Goal: Task Accomplishment & Management: Manage account settings

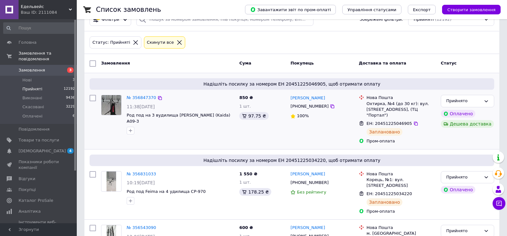
scroll to position [32, 0]
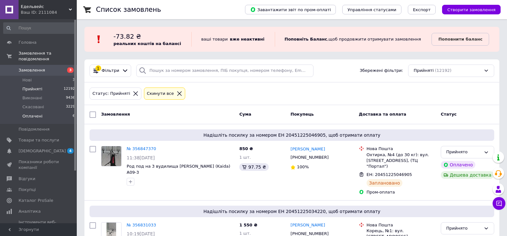
click at [36, 113] on span "Оплачені" at bounding box center [32, 116] width 20 height 6
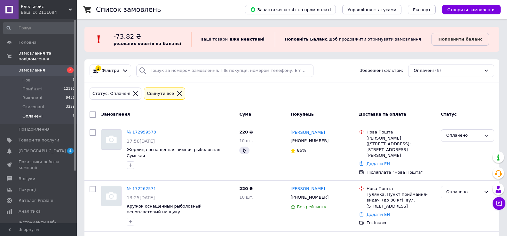
click at [43, 67] on span "Замовлення" at bounding box center [39, 70] width 41 height 6
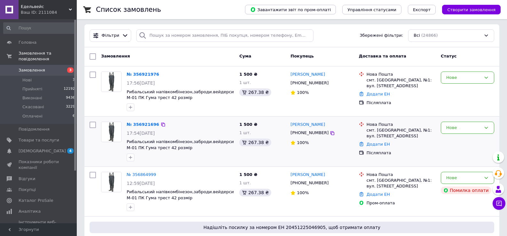
scroll to position [32, 0]
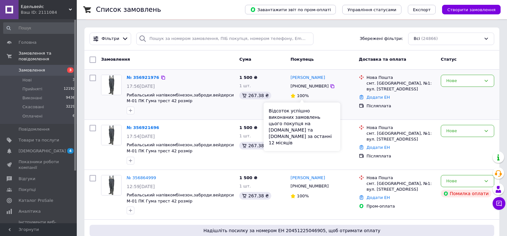
click at [300, 97] on span "100%" at bounding box center [303, 95] width 12 height 5
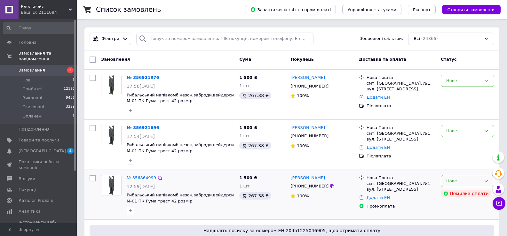
click at [463, 182] on div "Нове" at bounding box center [463, 181] width 35 height 7
click at [451, 218] on li "Скасовано" at bounding box center [467, 218] width 53 height 12
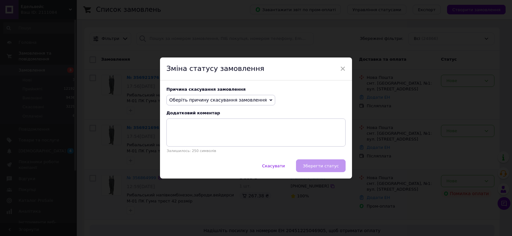
click at [269, 100] on icon at bounding box center [270, 100] width 3 height 3
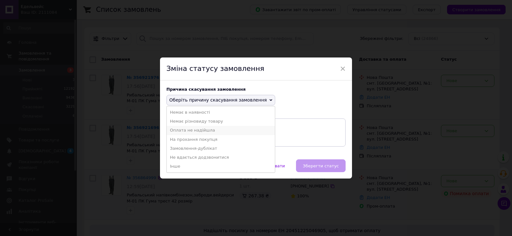
click at [205, 129] on li "Оплата не надійшла" at bounding box center [221, 130] width 108 height 9
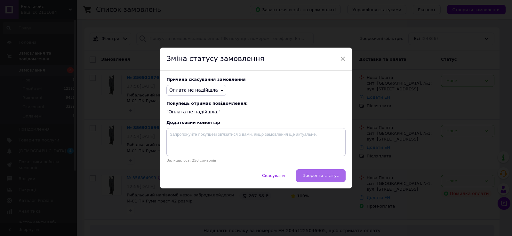
click at [308, 176] on span "Зберегти статус" at bounding box center [320, 175] width 36 height 5
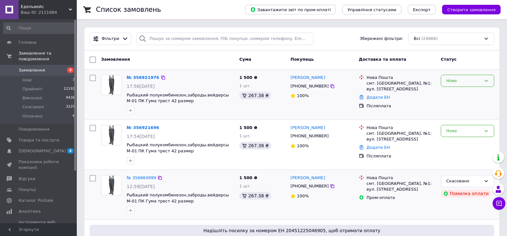
click at [474, 82] on div "Нове" at bounding box center [463, 81] width 35 height 7
click at [458, 117] on li "Скасовано" at bounding box center [467, 118] width 53 height 12
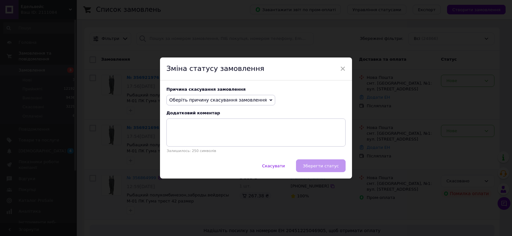
click at [255, 98] on span "Оберіть причину скасування замовлення" at bounding box center [220, 100] width 109 height 11
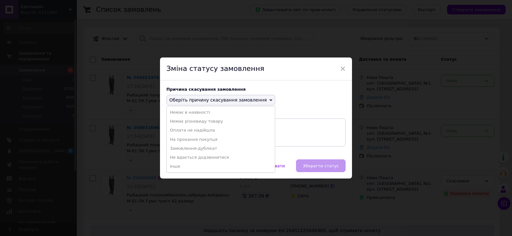
click at [203, 148] on li "Замовлення-дублікат" at bounding box center [221, 148] width 108 height 9
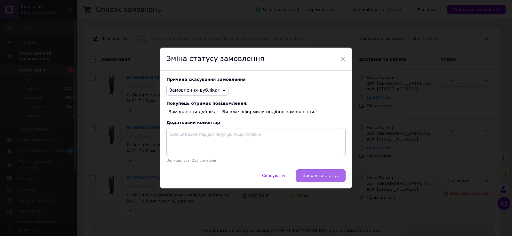
click at [316, 177] on span "Зберегти статус" at bounding box center [320, 175] width 36 height 5
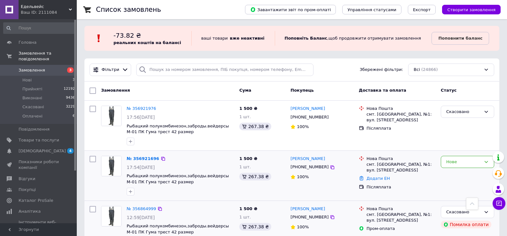
scroll to position [0, 0]
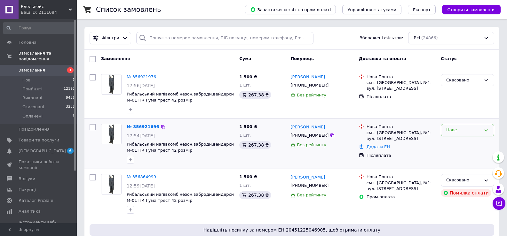
click at [479, 134] on div "Нове" at bounding box center [467, 130] width 53 height 12
click at [454, 146] on li "Прийнято" at bounding box center [467, 144] width 53 height 12
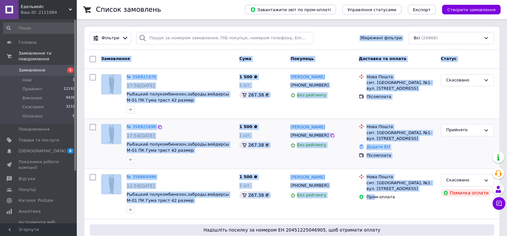
drag, startPoint x: 375, startPoint y: 215, endPoint x: 358, endPoint y: -39, distance: 254.4
click at [168, 52] on div "Замовлення Cума Покупець Доставка та оплата Статус" at bounding box center [291, 59] width 415 height 19
